Goal: Task Accomplishment & Management: Manage account settings

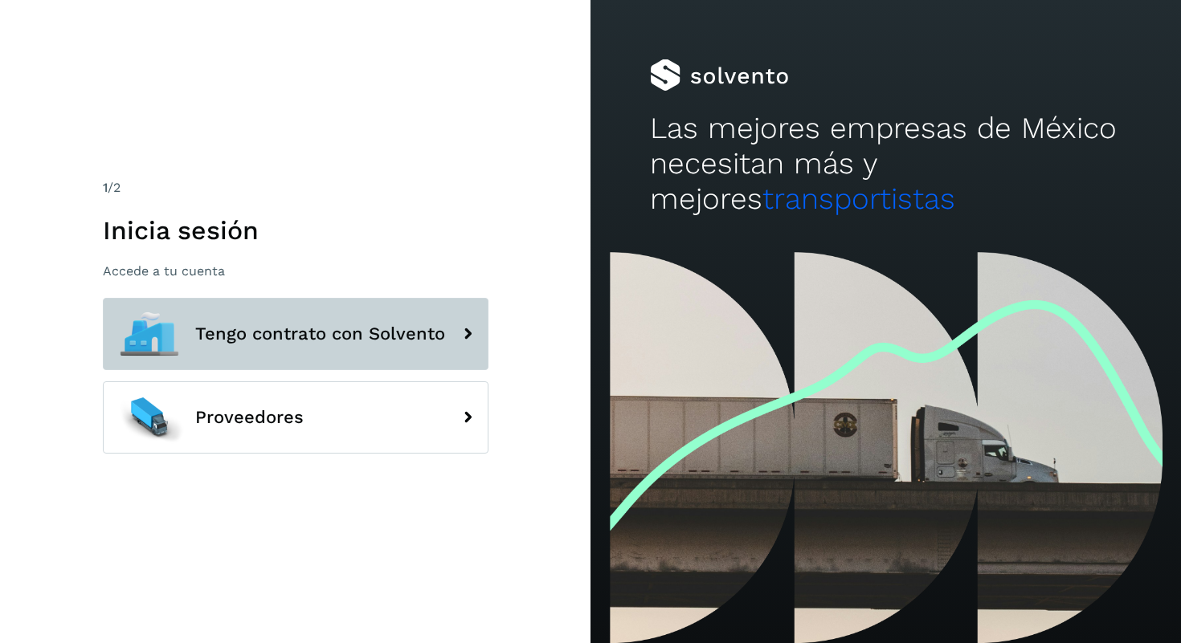
click at [282, 320] on button "Tengo contrato con Solvento" at bounding box center [295, 334] width 385 height 72
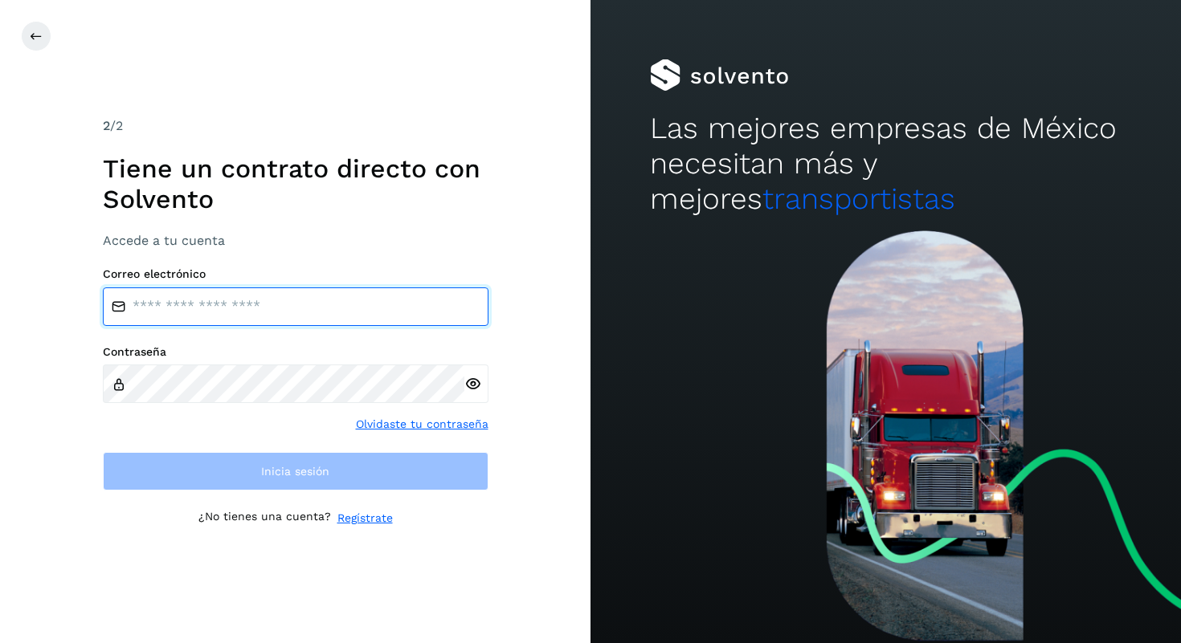
click at [281, 319] on input "email" at bounding box center [295, 307] width 385 height 39
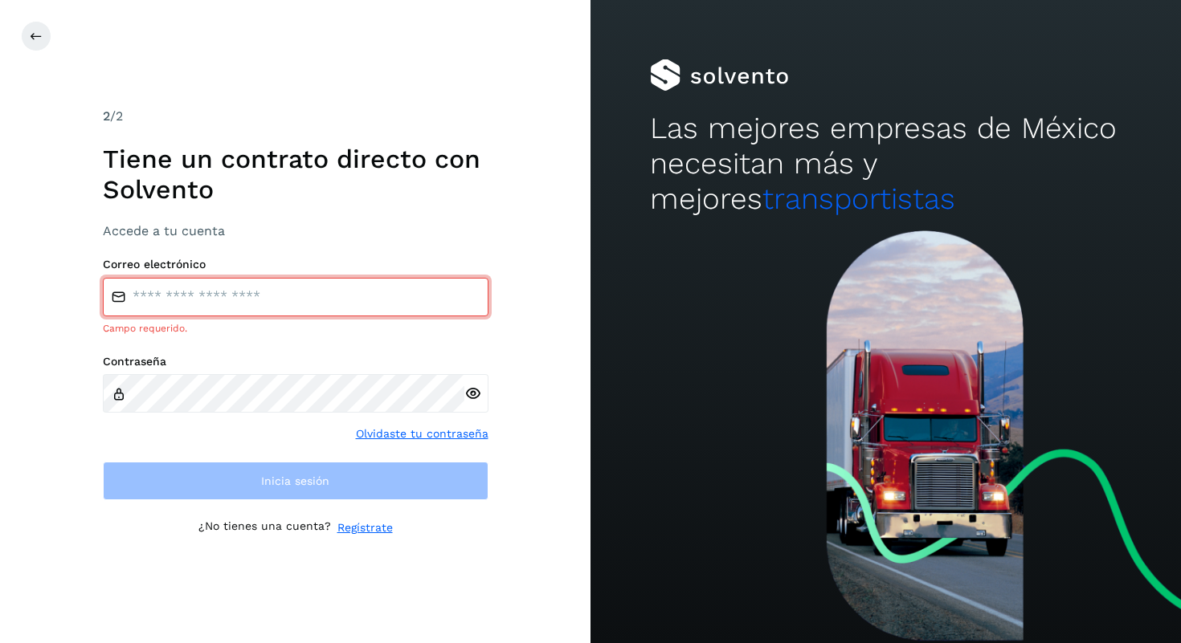
type input "**********"
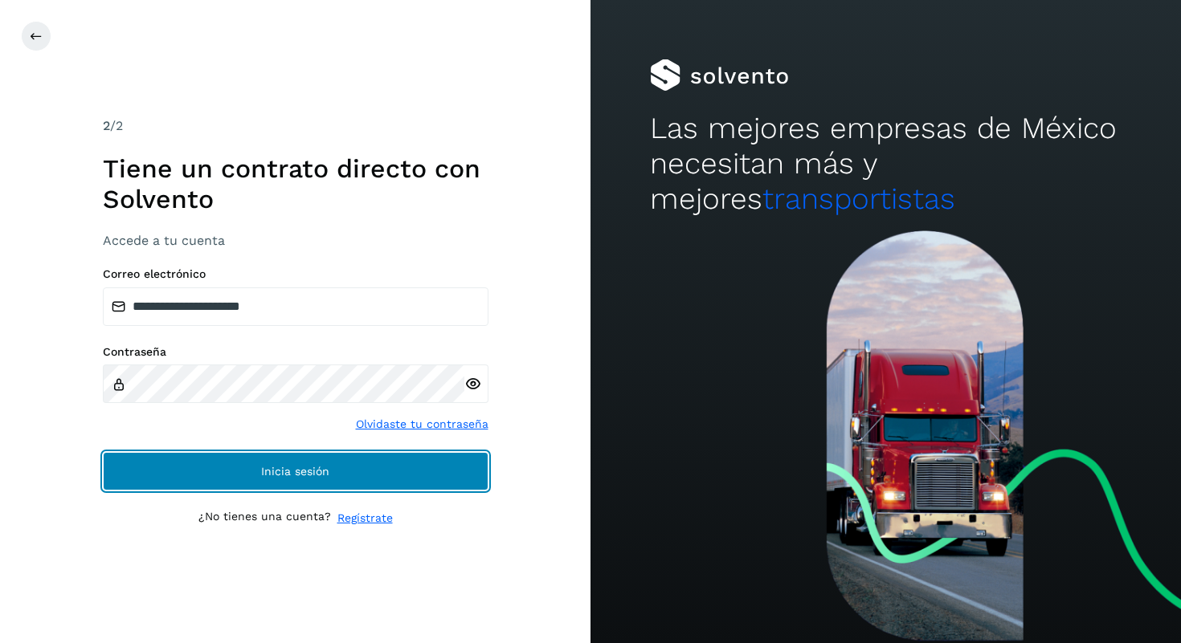
click at [267, 466] on span "Inicia sesión" at bounding box center [295, 471] width 68 height 11
